Goal: Information Seeking & Learning: Find specific fact

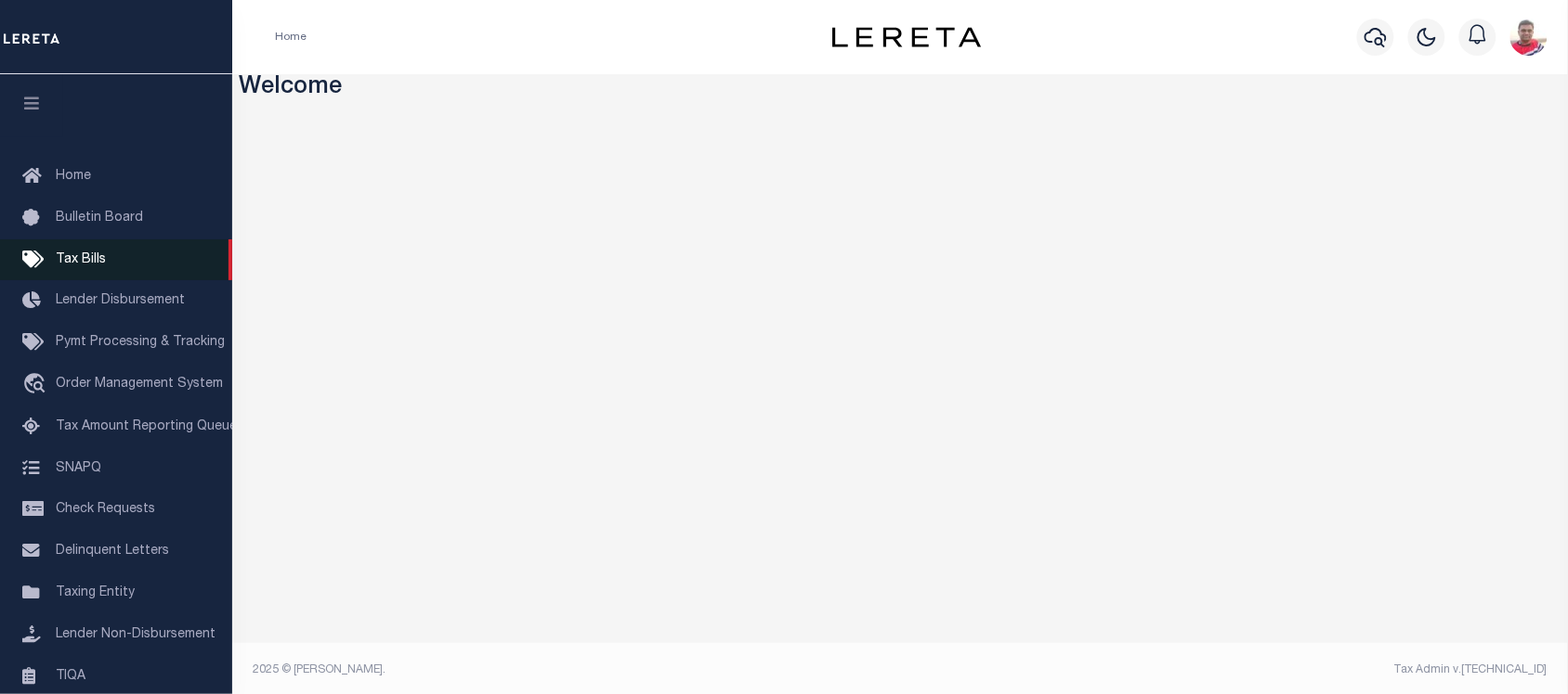
click at [81, 272] on link "Tax Bills" at bounding box center [116, 261] width 232 height 42
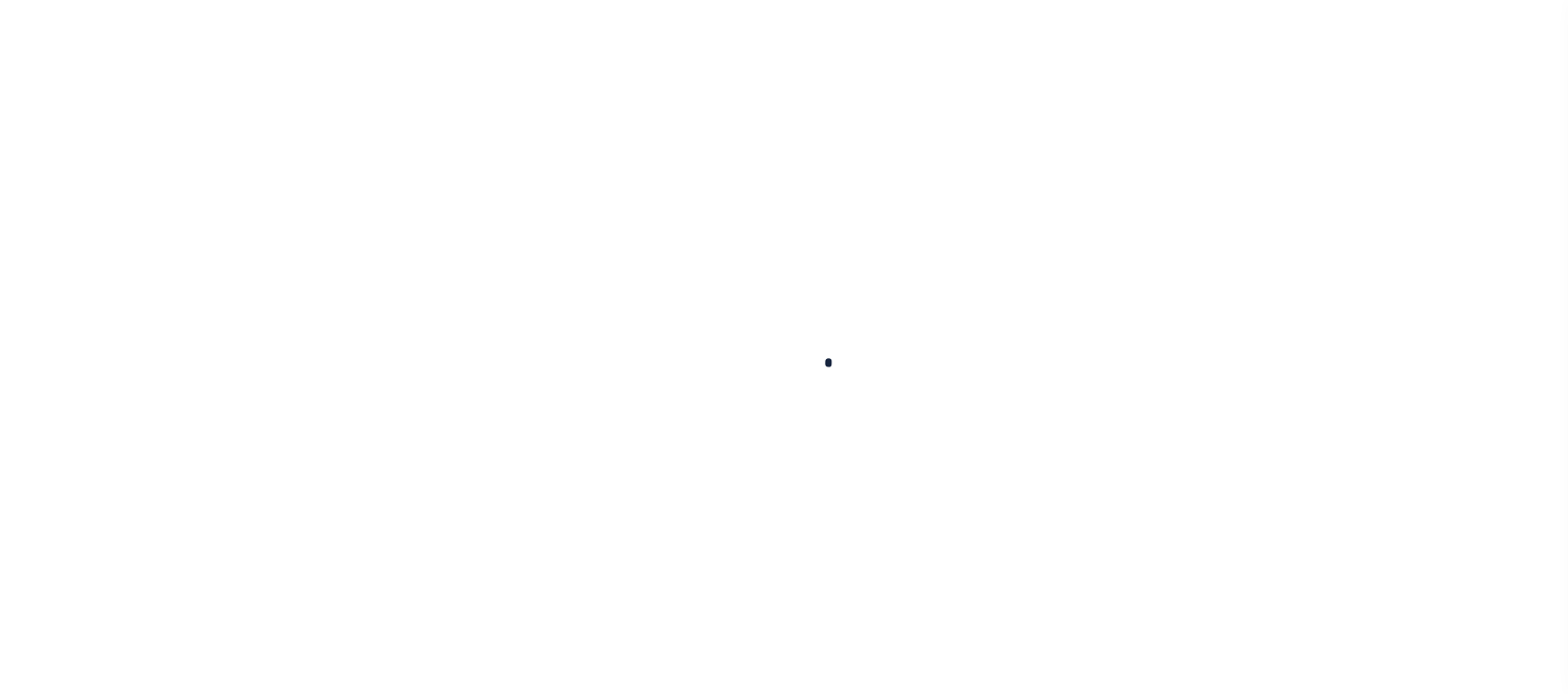
select select
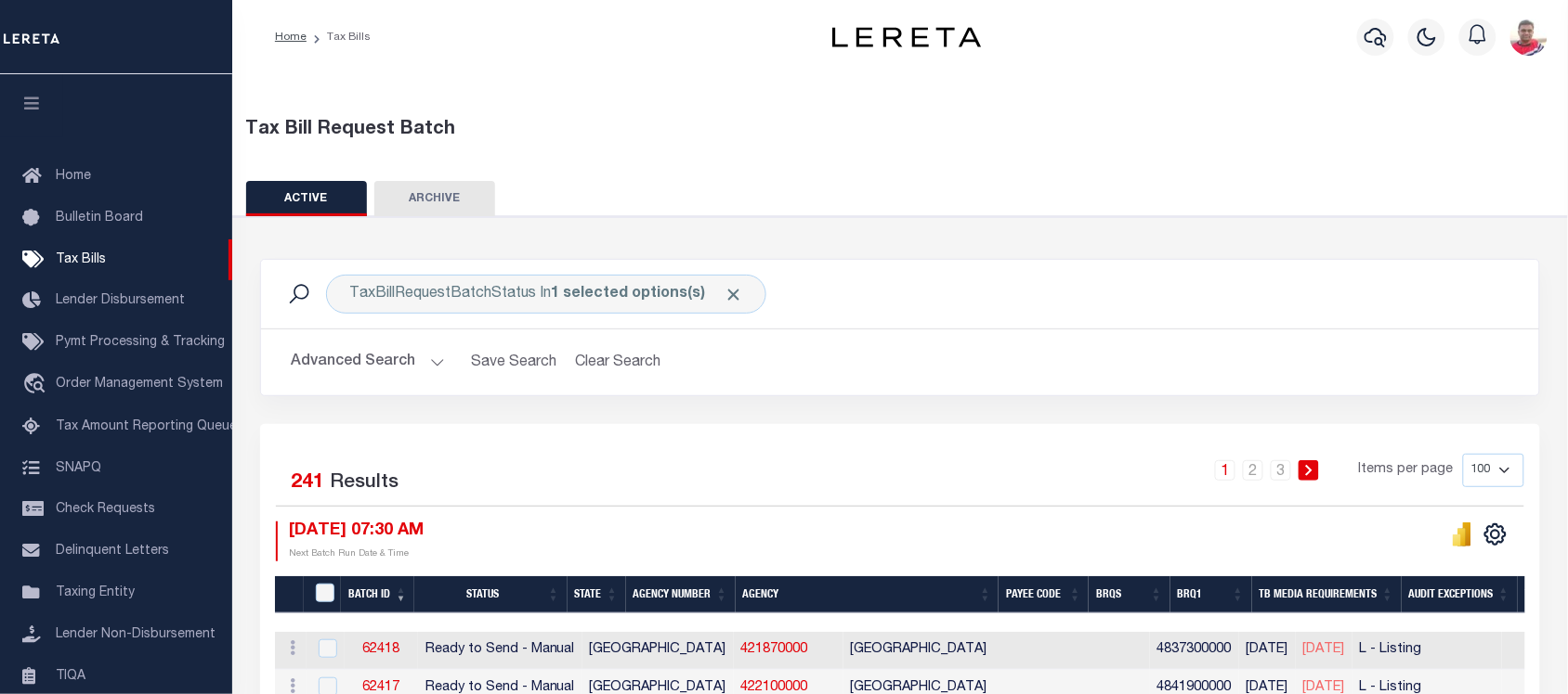
scroll to position [232, 0]
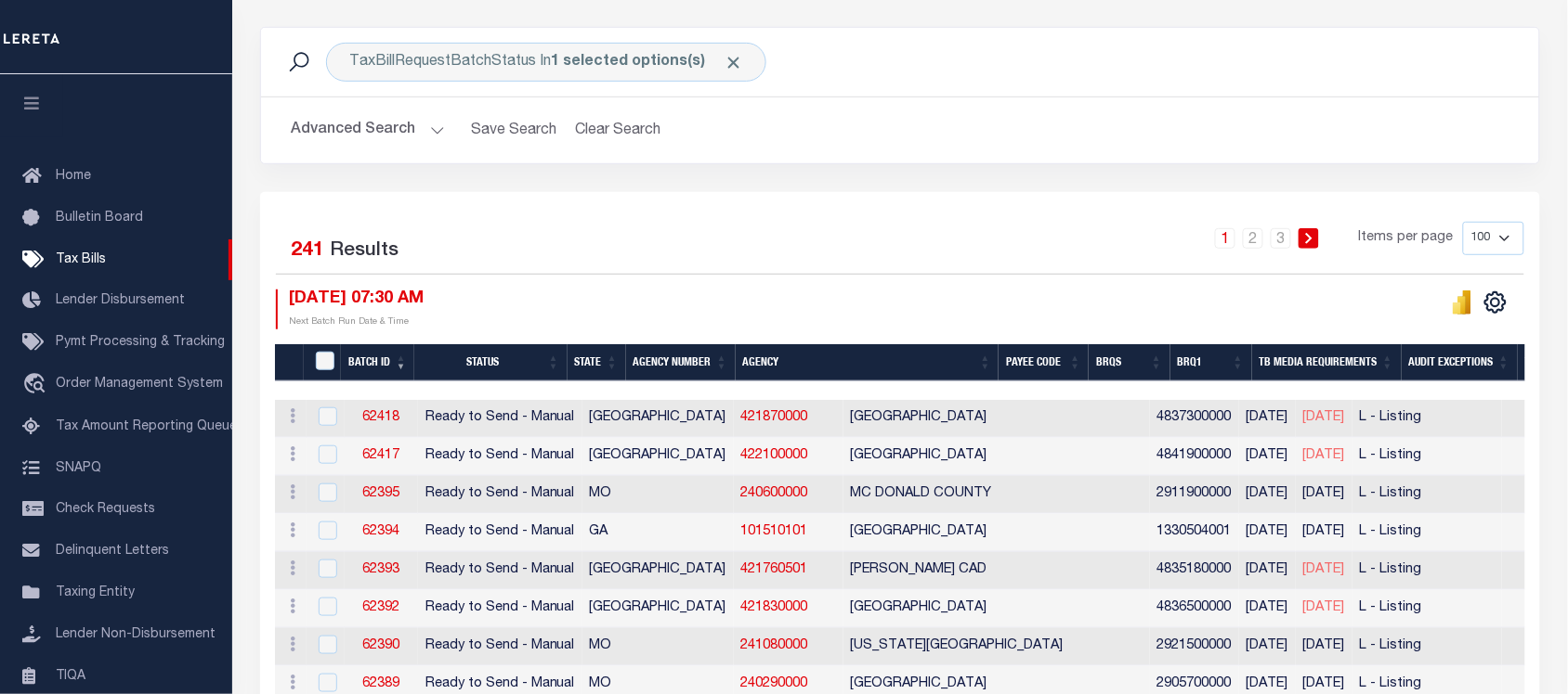
click at [386, 110] on div "Advanced Search Save Search Clear Search Batch ID Equals Equals Is Not Equal To…" at bounding box center [900, 130] width 1278 height 65
click at [386, 136] on button "Advanced Search" at bounding box center [367, 130] width 154 height 37
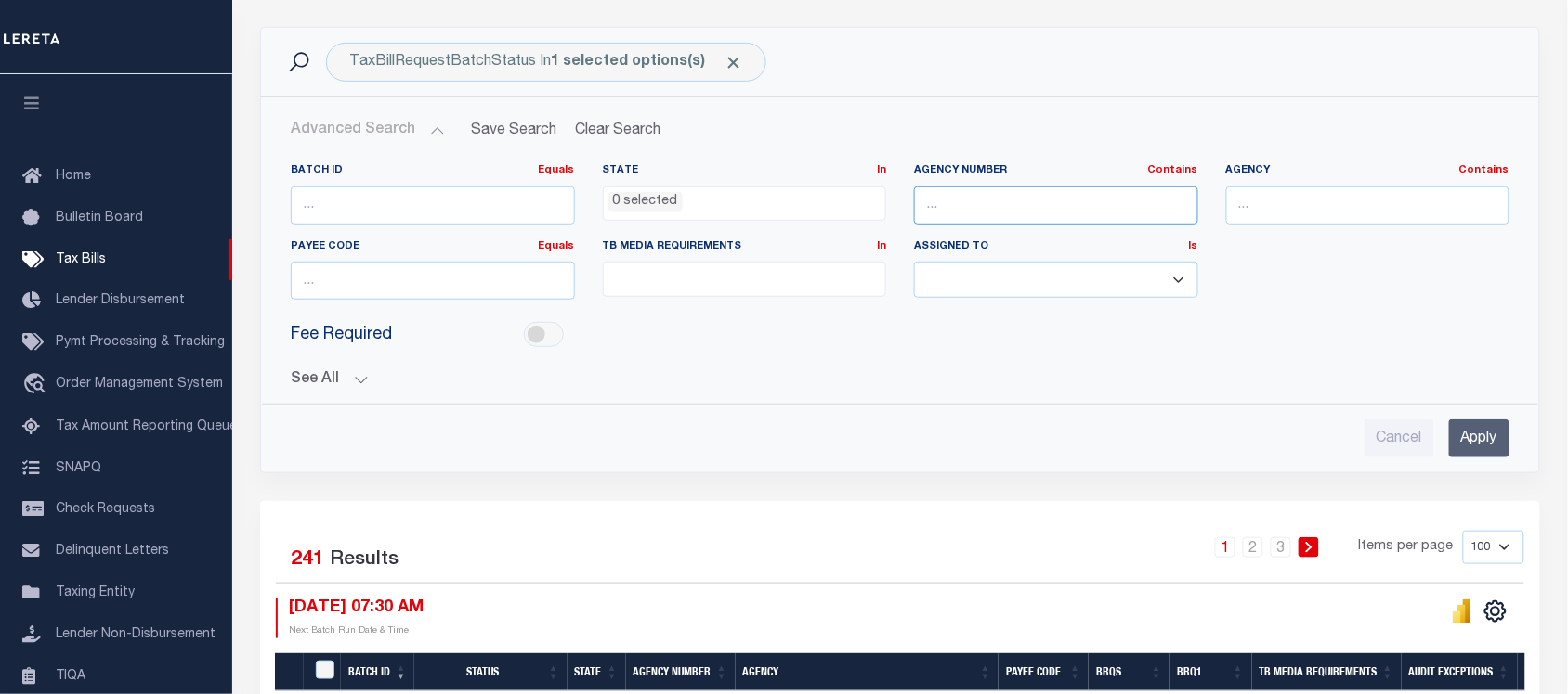
click at [940, 204] on input "text" at bounding box center [1055, 205] width 285 height 38
paste input "150850000"
type input "150850000"
click at [1501, 439] on input "Apply" at bounding box center [1479, 438] width 60 height 38
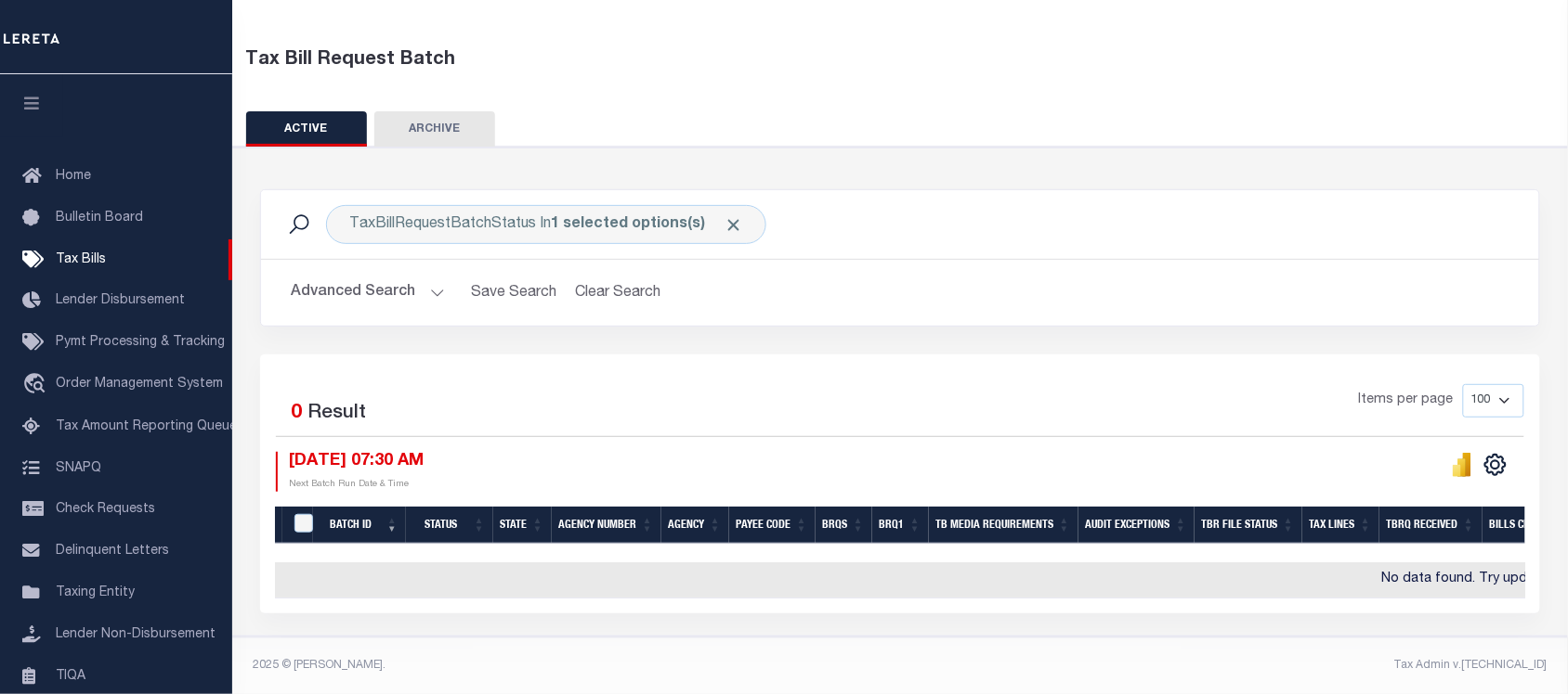
scroll to position [80, 0]
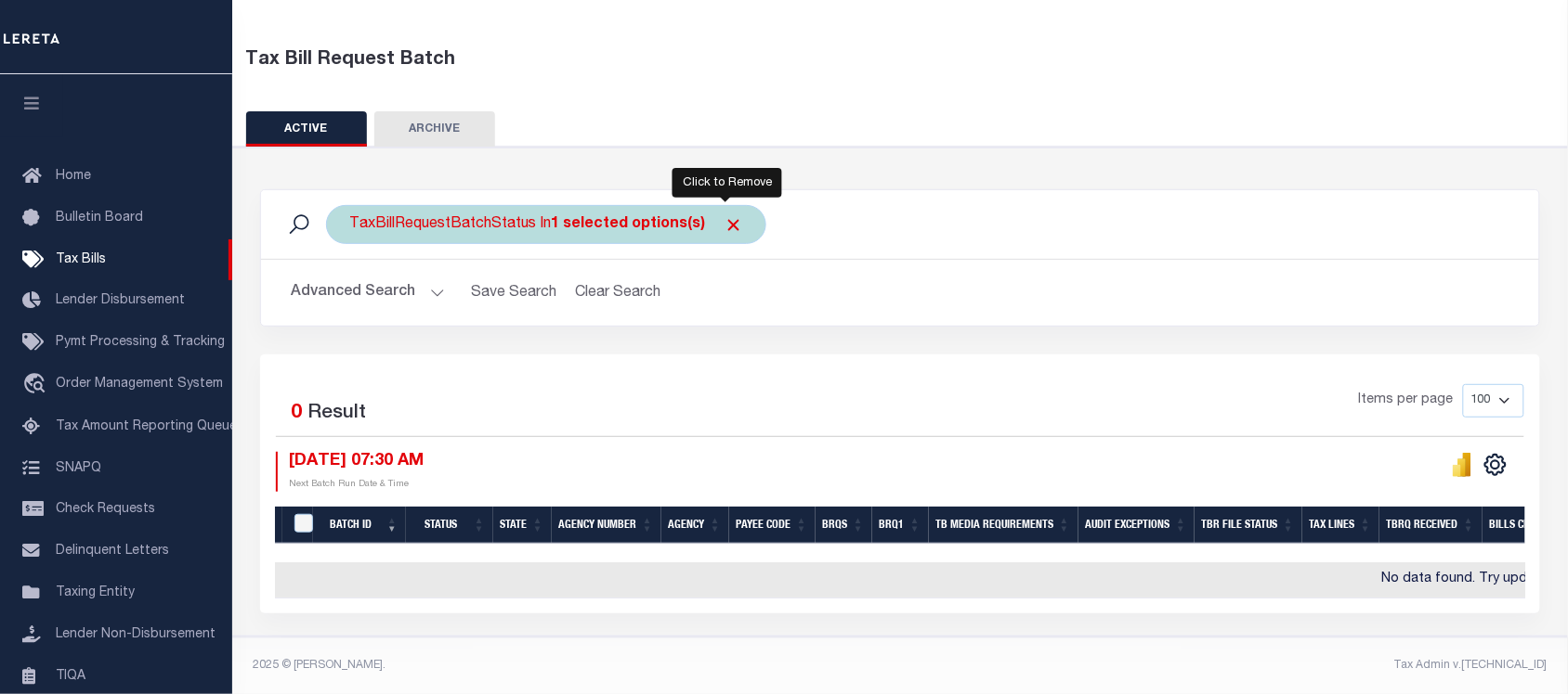
click at [723, 215] on span "Click to Remove" at bounding box center [733, 225] width 20 height 20
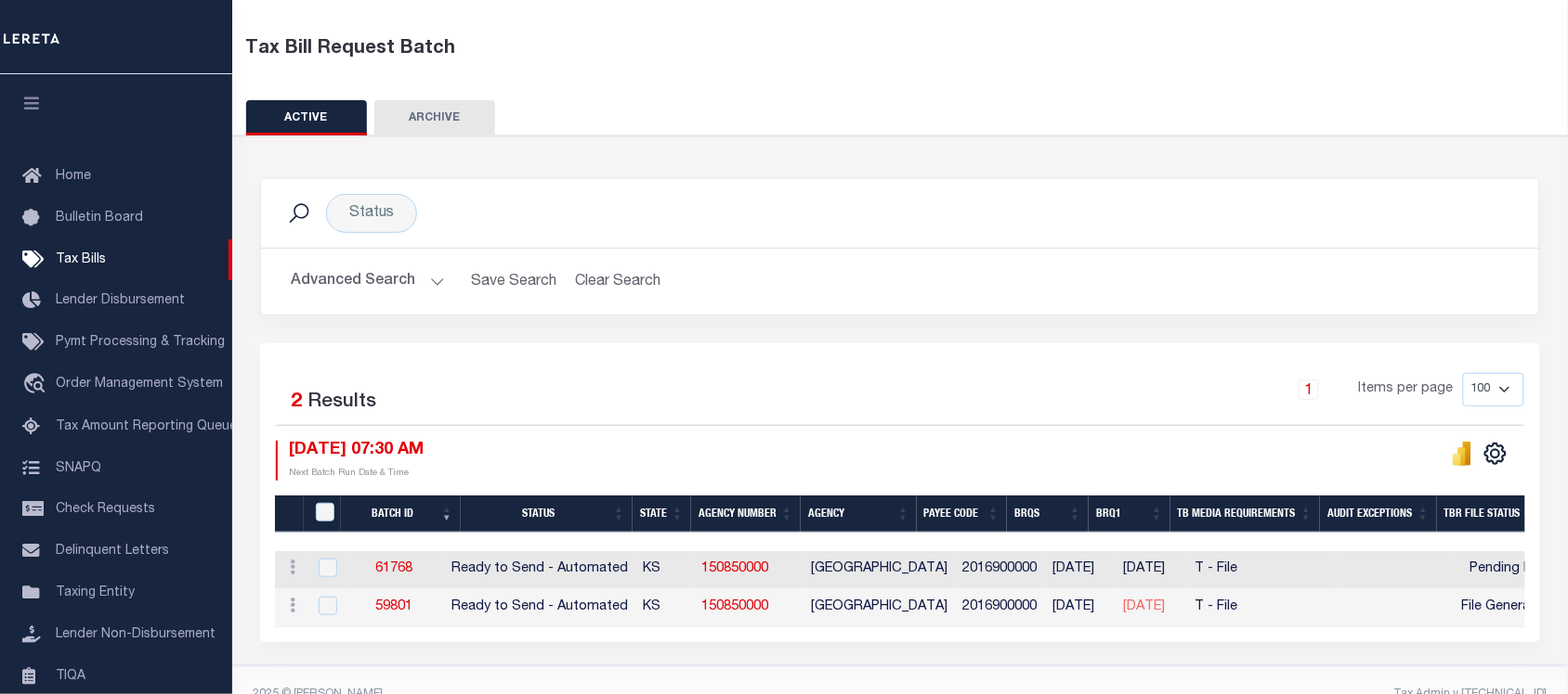
scroll to position [122, 0]
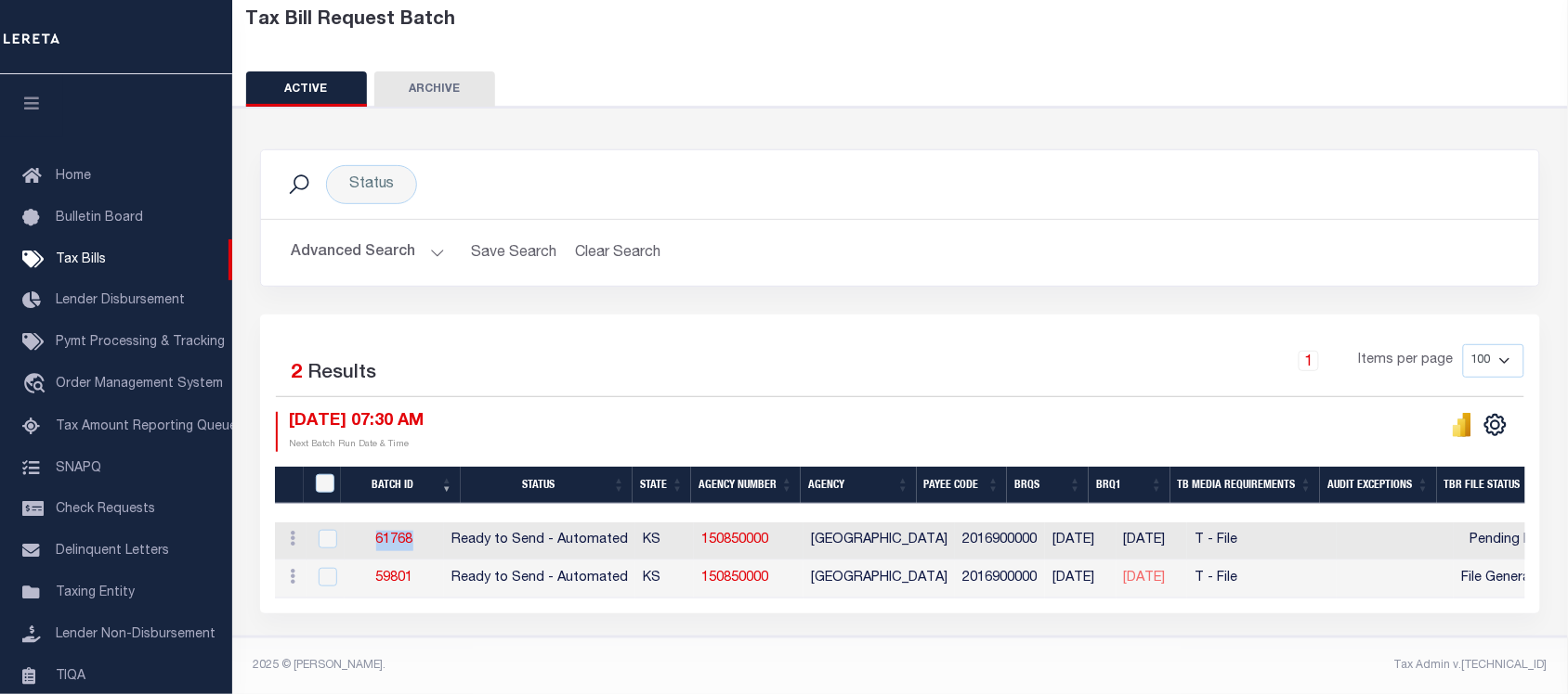
drag, startPoint x: 410, startPoint y: 533, endPoint x: 378, endPoint y: 532, distance: 32.0
click at [378, 532] on td "61768" at bounding box center [394, 541] width 99 height 38
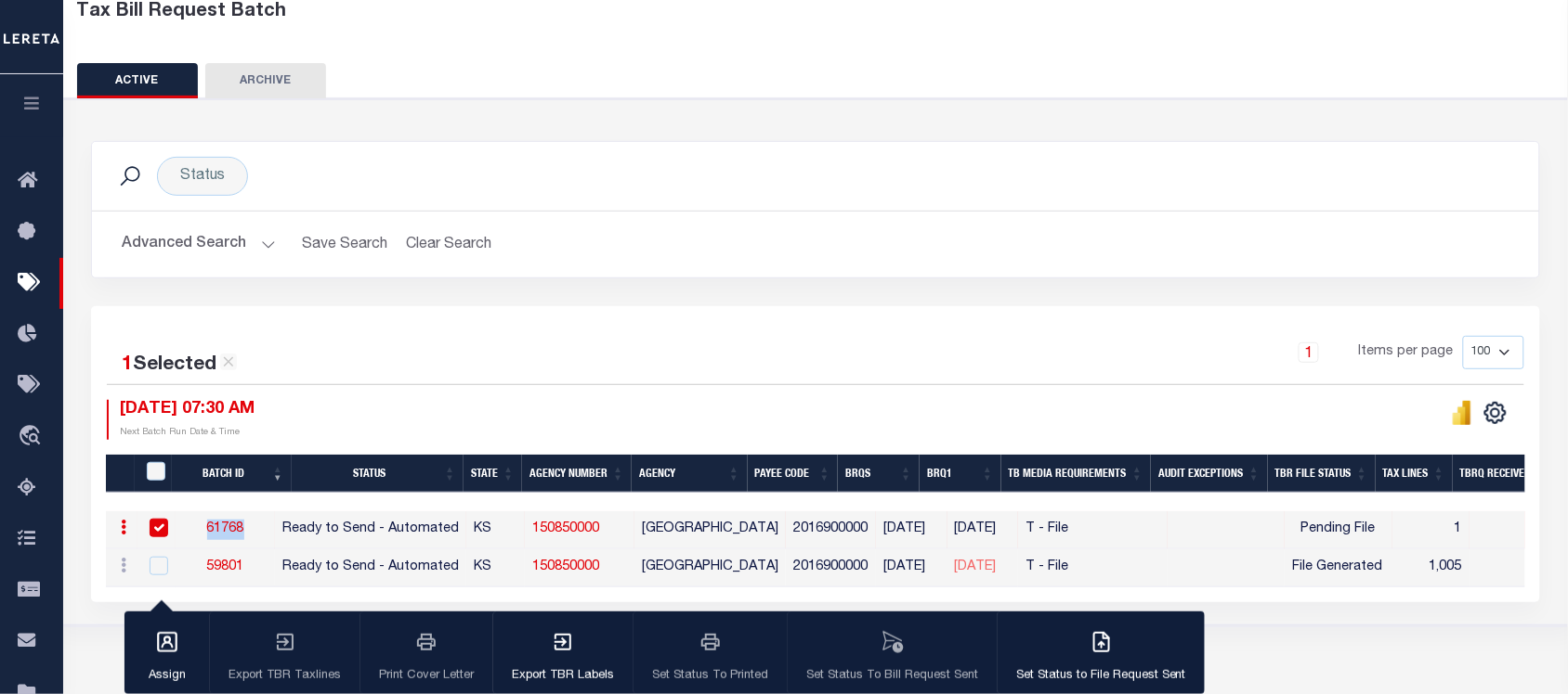
copy link "61768"
click at [1455, 414] on icon "" at bounding box center [1462, 413] width 21 height 24
copy link "150850000"
drag, startPoint x: 620, startPoint y: 534, endPoint x: 552, endPoint y: 539, distance: 68.2
click at [552, 539] on td "150850000" at bounding box center [579, 530] width 110 height 38
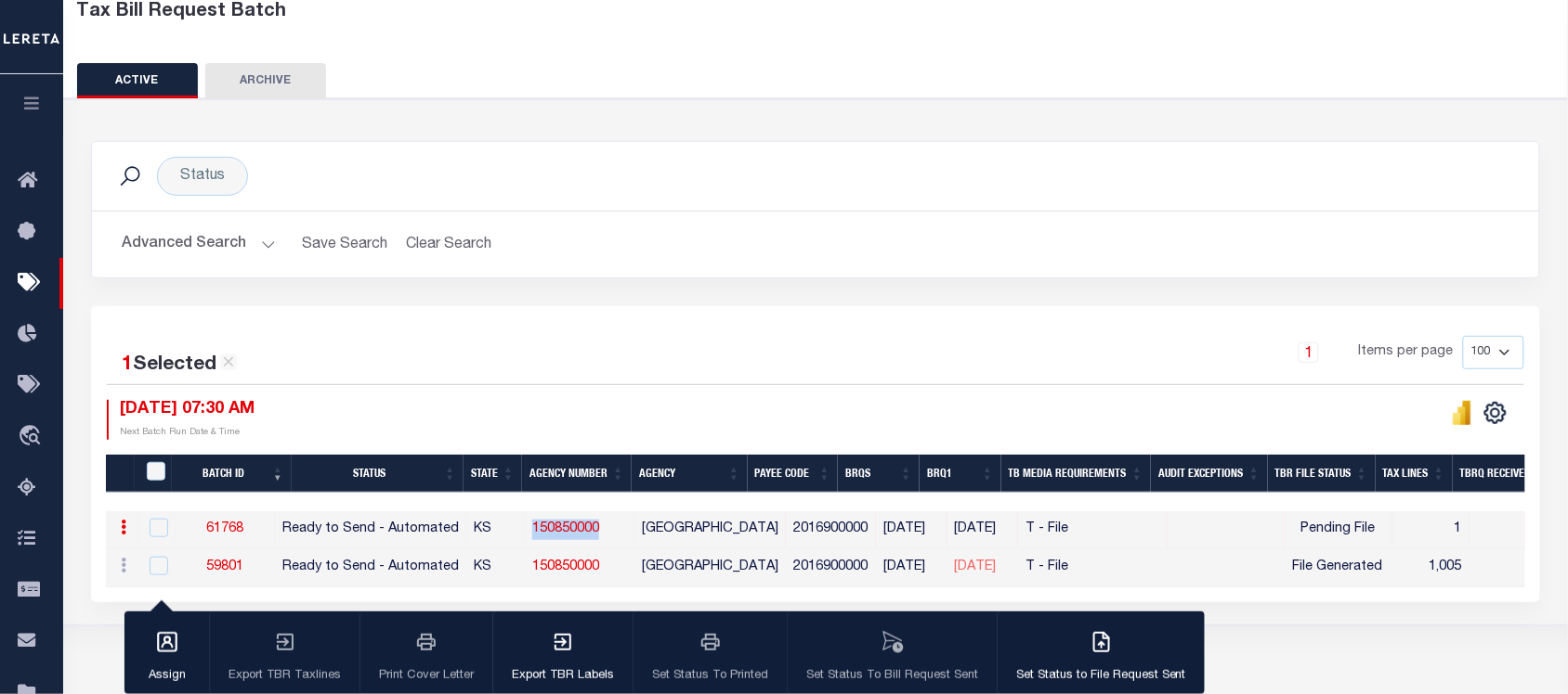
checkbox input "false"
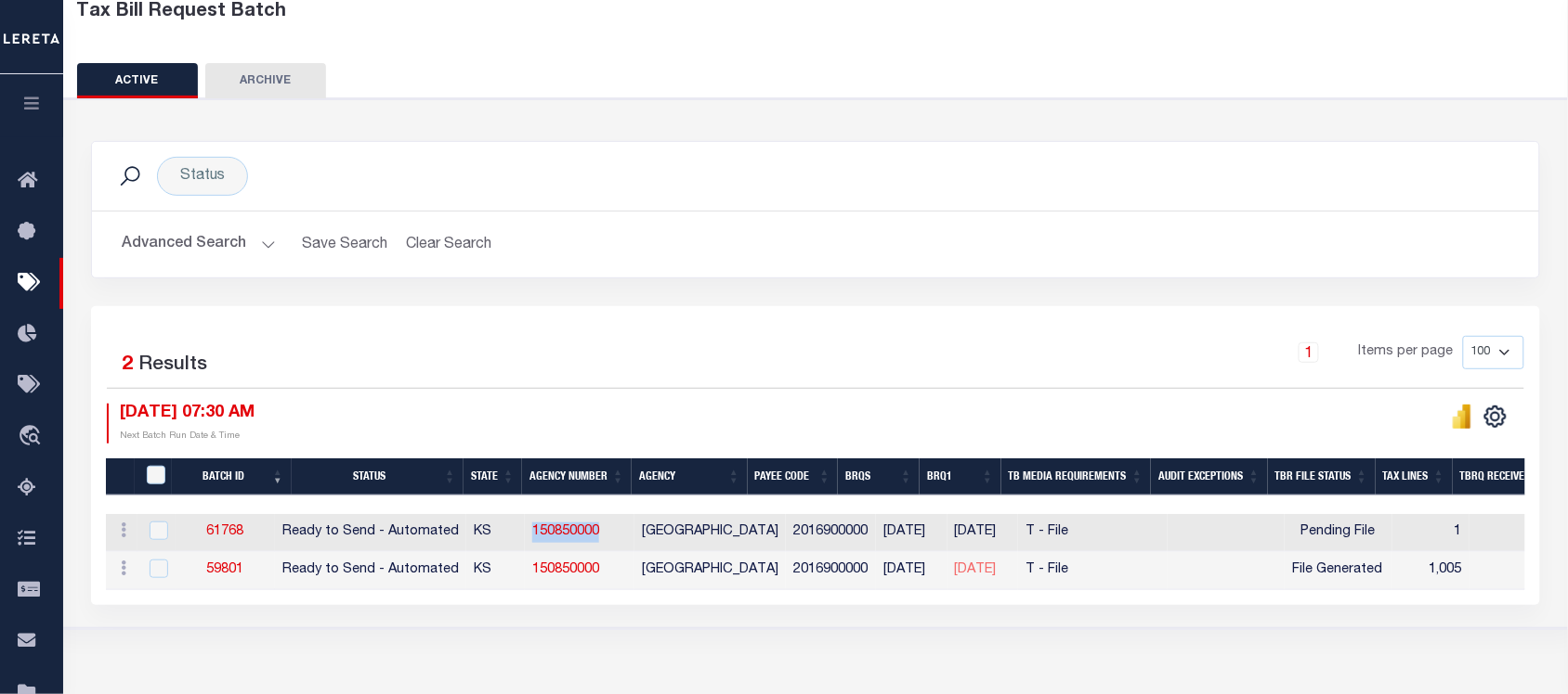
click at [653, 670] on div "Tax Bill Request Batch ACTIVE ARCHIVE HISTORY Search" at bounding box center [815, 321] width 1505 height 730
